Goal: Transaction & Acquisition: Book appointment/travel/reservation

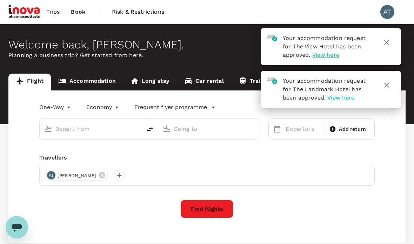
type input "Kuala Lumpur Intl ([GEOGRAPHIC_DATA])"
type input "Kuching, [GEOGRAPHIC_DATA] (any)"
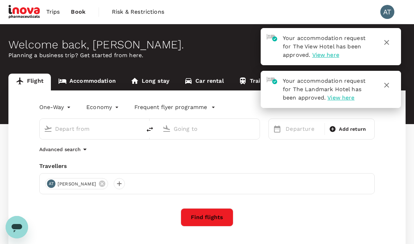
click at [53, 11] on span "Trips" at bounding box center [53, 12] width 14 height 8
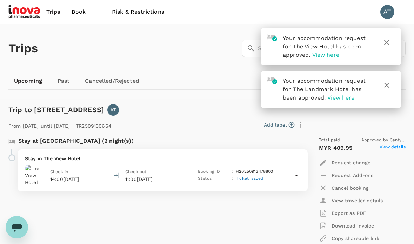
click at [235, 124] on div "Add label" at bounding box center [210, 125] width 192 height 12
click at [333, 55] on span "View here" at bounding box center [325, 55] width 27 height 7
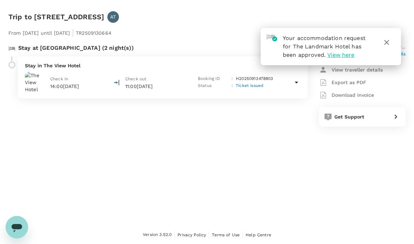
click at [341, 58] on span "View here" at bounding box center [340, 55] width 27 height 7
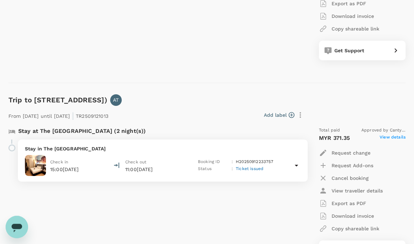
scroll to position [219, 0]
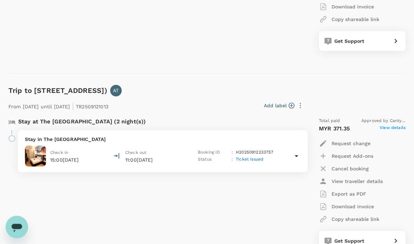
click at [400, 126] on span "View details" at bounding box center [393, 129] width 26 height 8
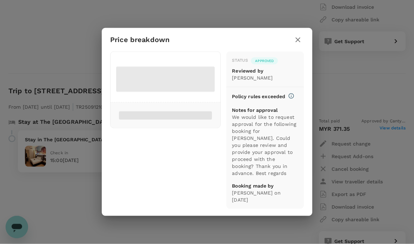
scroll to position [219, 0]
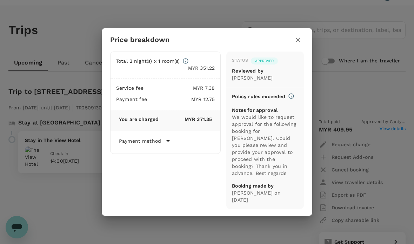
click at [167, 142] on icon at bounding box center [168, 141] width 4 height 2
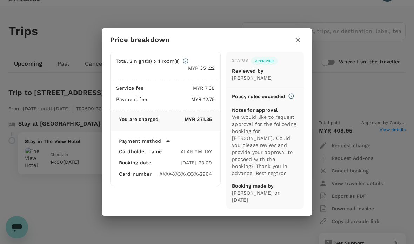
scroll to position [17, 0]
click at [174, 145] on div "Payment method" at bounding box center [165, 141] width 93 height 8
click at [302, 46] on button "button" at bounding box center [298, 40] width 12 height 12
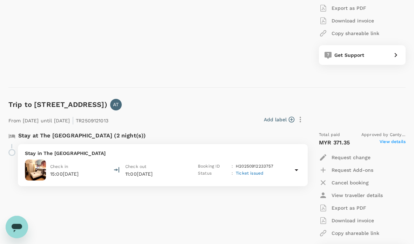
scroll to position [193, 0]
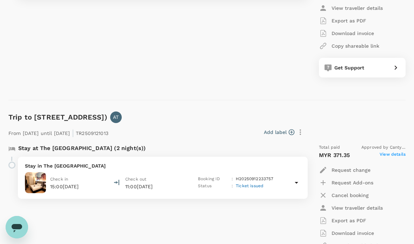
click at [395, 154] on span "View details" at bounding box center [393, 155] width 26 height 8
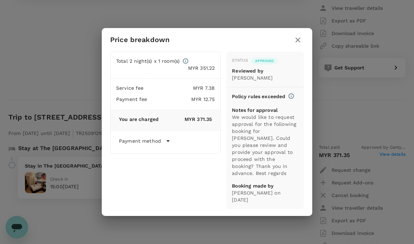
click at [299, 42] on icon "button" at bounding box center [297, 40] width 5 height 5
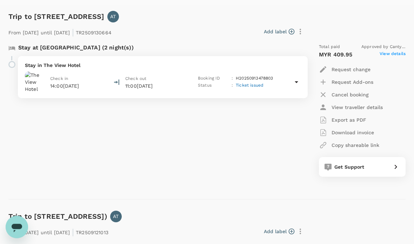
click at [396, 54] on span "View details" at bounding box center [393, 55] width 26 height 8
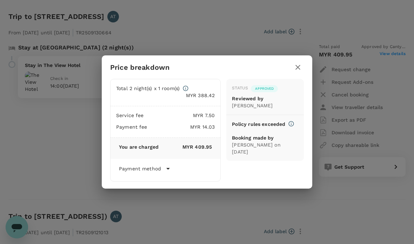
click at [302, 70] on button "button" at bounding box center [298, 67] width 12 height 12
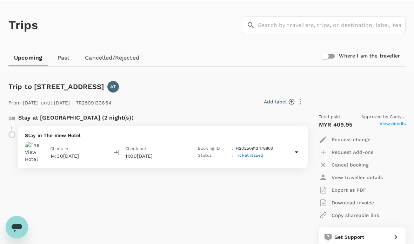
scroll to position [0, 0]
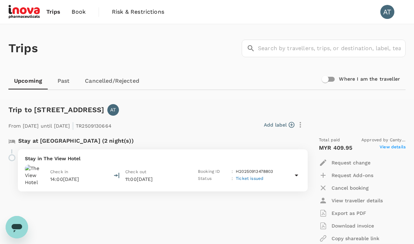
click at [85, 15] on link "Book" at bounding box center [78, 12] width 25 height 24
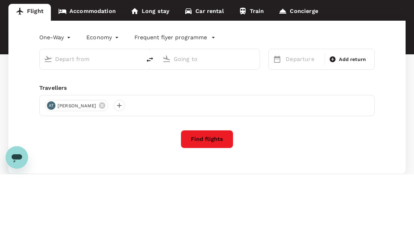
type input "Kuala Lumpur Intl ([GEOGRAPHIC_DATA])"
type input "Kuching, [GEOGRAPHIC_DATA] (any)"
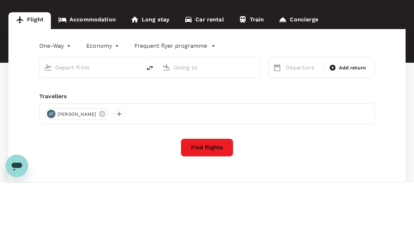
type input "Kuala Lumpur Intl ([GEOGRAPHIC_DATA])"
type input "Kuching, [GEOGRAPHIC_DATA] (any)"
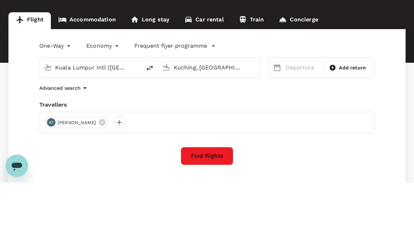
scroll to position [51, 0]
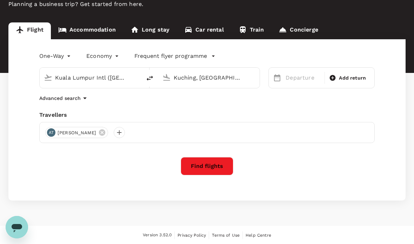
click at [57, 58] on body "Trips Book Risk & Restrictions AT Welcome back , [PERSON_NAME] . Planning a bus…" at bounding box center [207, 97] width 414 height 296
click at [61, 75] on li "One-Way" at bounding box center [56, 72] width 42 height 13
click at [200, 59] on p "Frequent flyer programme" at bounding box center [170, 56] width 73 height 8
click at [242, 52] on div at bounding box center [207, 122] width 414 height 244
click at [108, 80] on input "Kuala Lumpur Intl ([GEOGRAPHIC_DATA])" at bounding box center [91, 77] width 72 height 11
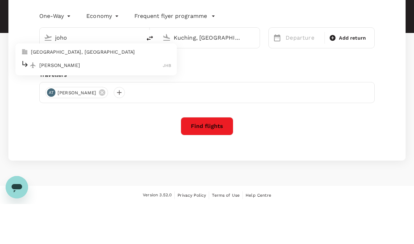
click at [78, 98] on li "[PERSON_NAME] Intl JHB" at bounding box center [95, 105] width 161 height 15
type input "[PERSON_NAME] (JHB)"
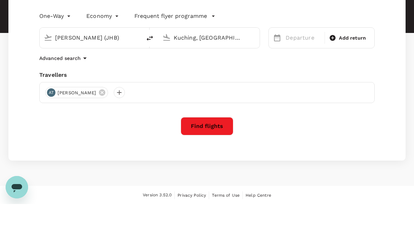
click at [219, 72] on input "Kuching, [GEOGRAPHIC_DATA] (any)" at bounding box center [210, 77] width 72 height 11
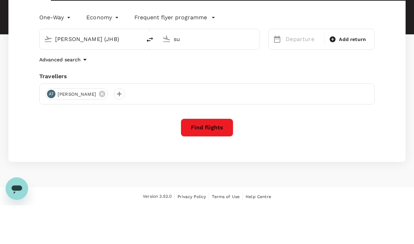
type input "s"
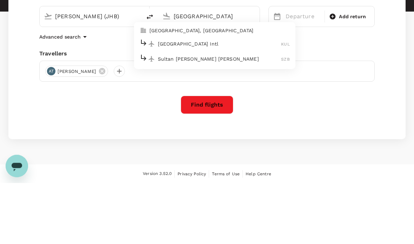
click at [219, 117] on p "Sultan [PERSON_NAME] [PERSON_NAME]" at bounding box center [220, 120] width 124 height 7
type input "Sultan [PERSON_NAME] [PERSON_NAME] (SZB)"
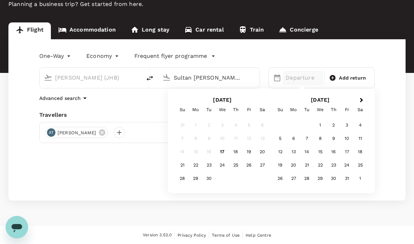
click at [310, 152] on div "14" at bounding box center [306, 151] width 13 height 13
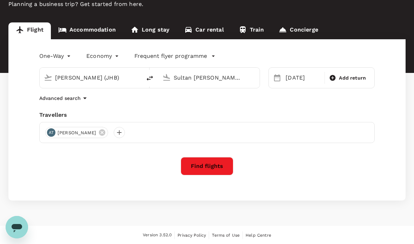
click at [212, 168] on button "Find flights" at bounding box center [207, 166] width 53 height 18
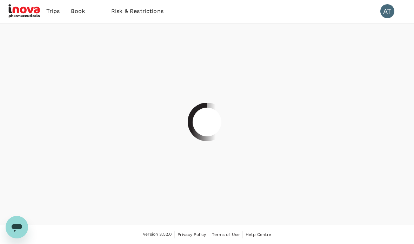
scroll to position [28, 0]
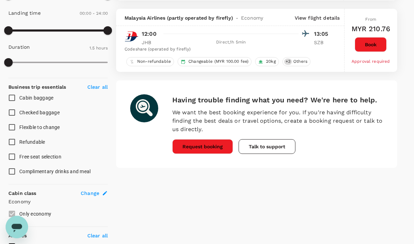
checkbox input "false"
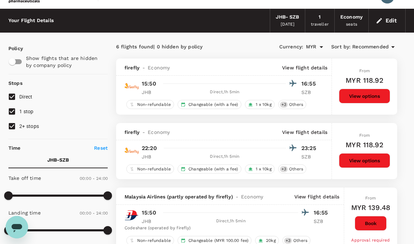
scroll to position [13, 0]
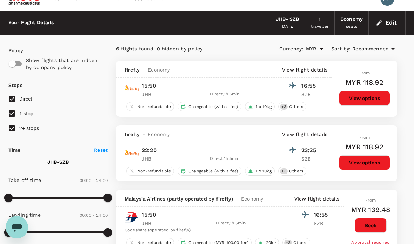
click at [266, 104] on span "1 x 10kg" at bounding box center [263, 107] width 21 height 6
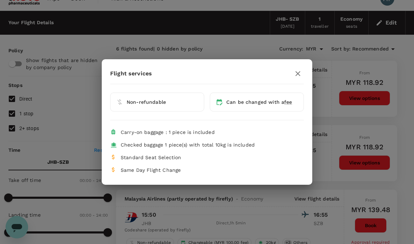
click at [272, 104] on div "Can be changed with a fee" at bounding box center [259, 102] width 66 height 7
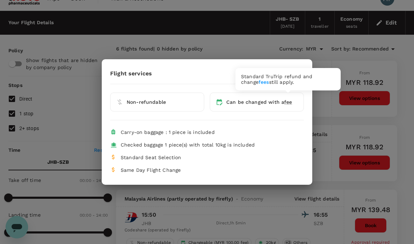
click at [285, 100] on span "fee" at bounding box center [288, 102] width 8 height 6
click at [249, 85] on div "Non-refundable Can be changed with a fee" at bounding box center [207, 102] width 194 height 36
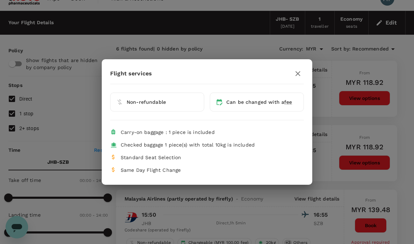
click at [247, 148] on span "Checked baggage 1 piece(s) with total 10kg is included" at bounding box center [188, 145] width 134 height 6
click at [382, 131] on div "Flight services Non-refundable Can be changed with a fee Carry-on baggage : 1 p…" at bounding box center [207, 122] width 414 height 244
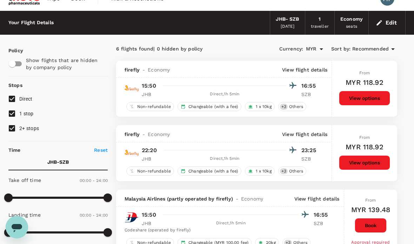
click at [295, 108] on span "Others" at bounding box center [296, 107] width 20 height 6
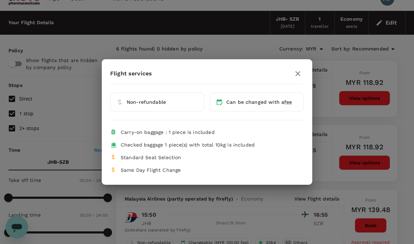
click at [300, 74] on icon "button" at bounding box center [298, 73] width 8 height 8
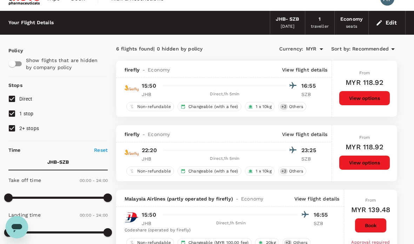
click at [369, 101] on button "View options" at bounding box center [364, 98] width 51 height 15
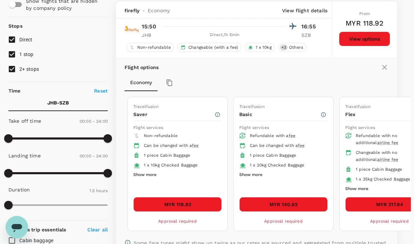
scroll to position [72, 0]
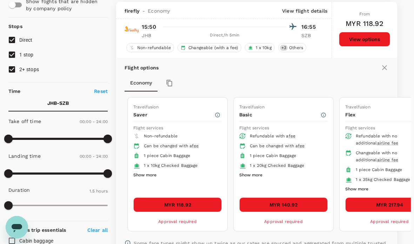
click at [262, 174] on button "Show more" at bounding box center [250, 175] width 23 height 9
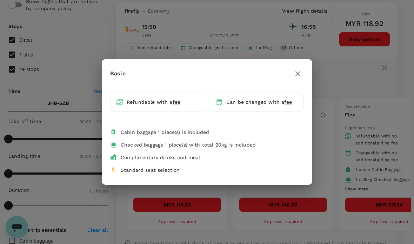
click at [299, 75] on icon "button" at bounding box center [297, 73] width 5 height 5
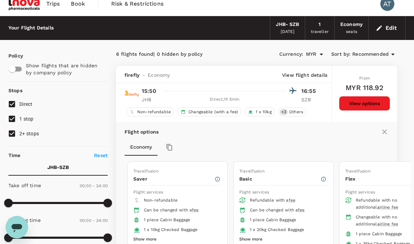
scroll to position [0, 0]
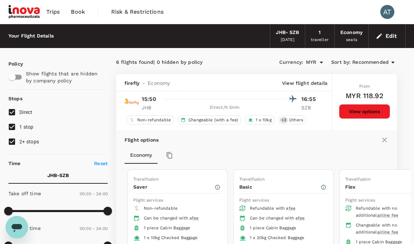
click at [81, 10] on span "Book" at bounding box center [78, 12] width 14 height 8
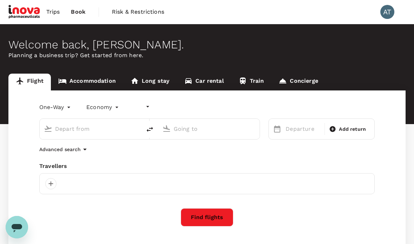
type input "undefined, undefined (any)"
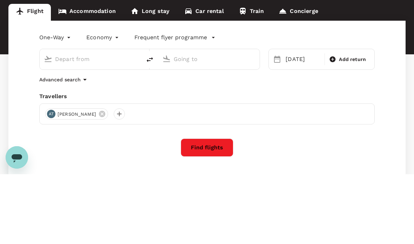
type input "[PERSON_NAME] (JHB)"
type input "Sultan [PERSON_NAME] [PERSON_NAME] (SZB)"
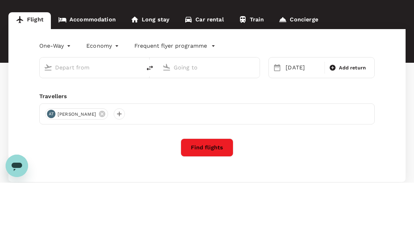
type input "[PERSON_NAME] (JHB)"
type input "Sultan [PERSON_NAME] [PERSON_NAME] (SZB)"
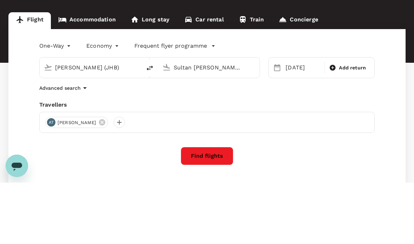
scroll to position [51, 0]
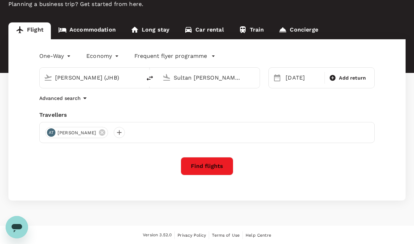
click at [47, 60] on body "Trips Book Risk & Restrictions AT Welcome back , [PERSON_NAME] . Planning a bus…" at bounding box center [207, 97] width 414 height 296
click at [47, 59] on div at bounding box center [207, 122] width 414 height 244
